Goal: Information Seeking & Learning: Learn about a topic

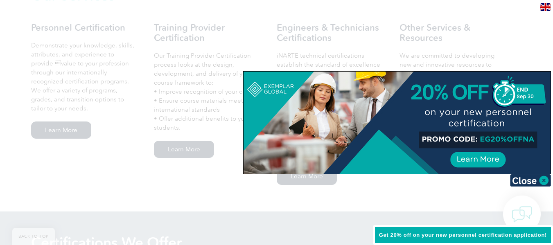
scroll to position [614, 0]
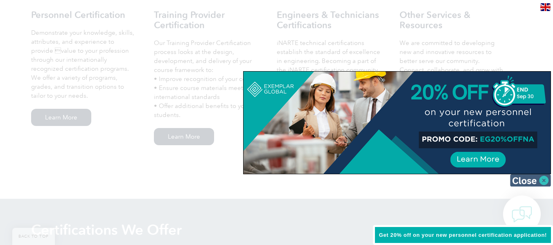
click at [536, 180] on img at bounding box center [530, 180] width 41 height 12
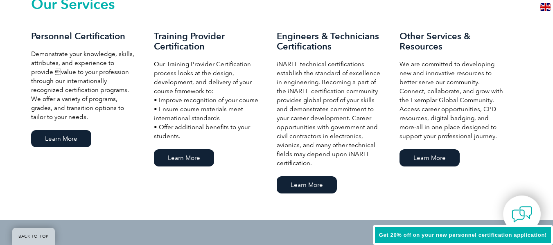
scroll to position [573, 0]
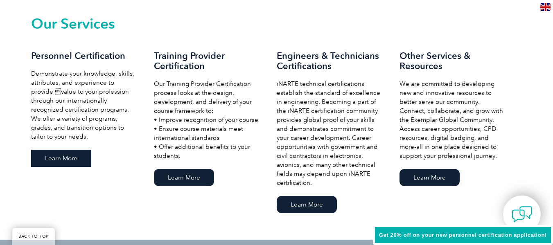
click at [73, 156] on link "Learn More" at bounding box center [61, 158] width 60 height 17
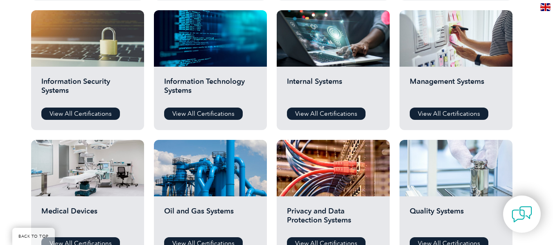
scroll to position [409, 0]
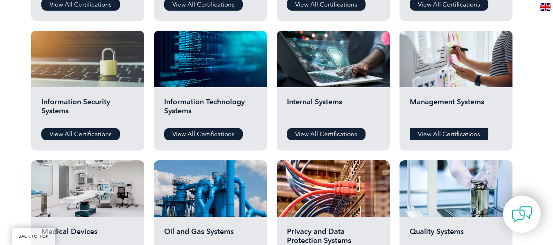
click at [465, 134] on link "View All Certifications" at bounding box center [448, 134] width 79 height 12
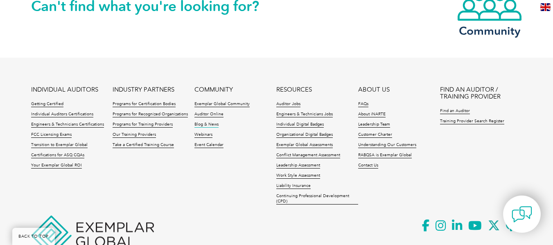
scroll to position [747, 0]
